Goal: Check status

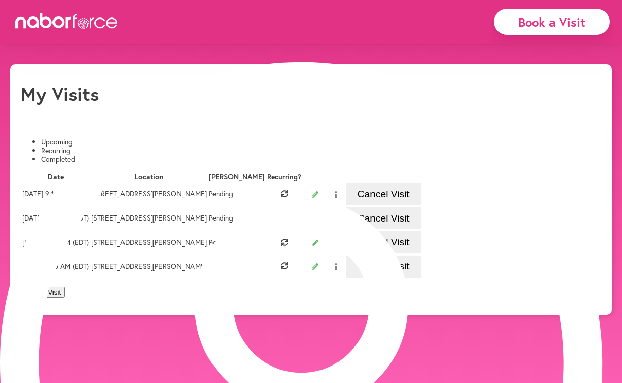
click at [241, 155] on li "Completed" at bounding box center [321, 159] width 560 height 9
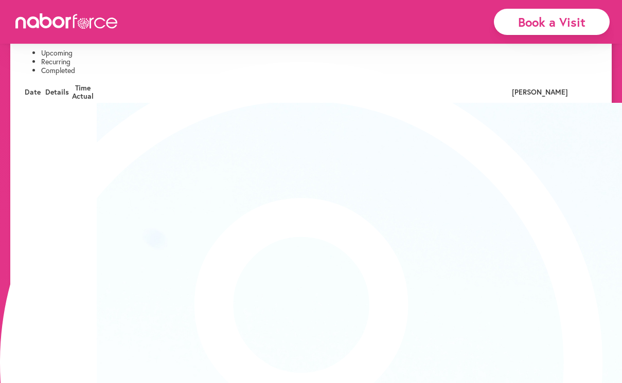
scroll to position [82, 0]
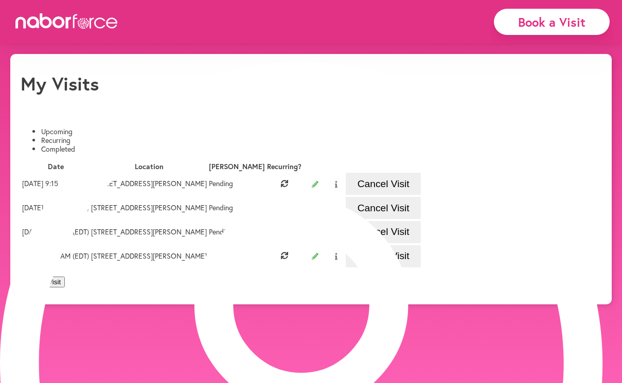
scroll to position [11, 0]
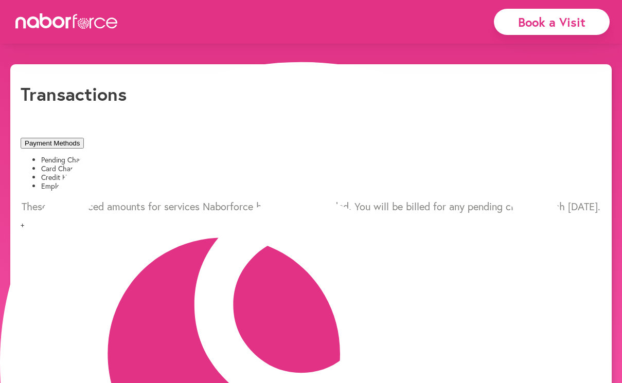
scroll to position [11, 0]
